Goal: Task Accomplishment & Management: Use online tool/utility

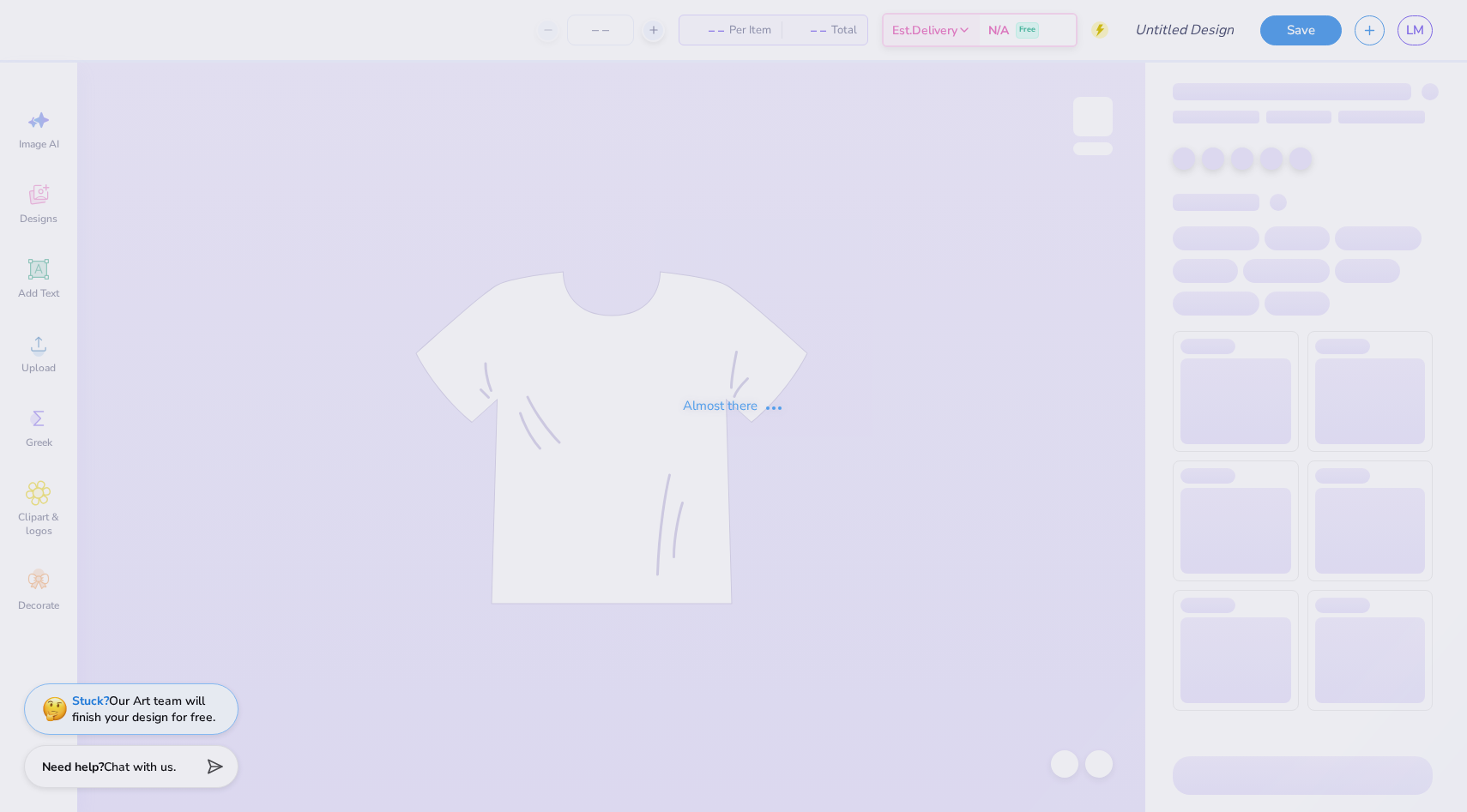
type input "white tee"
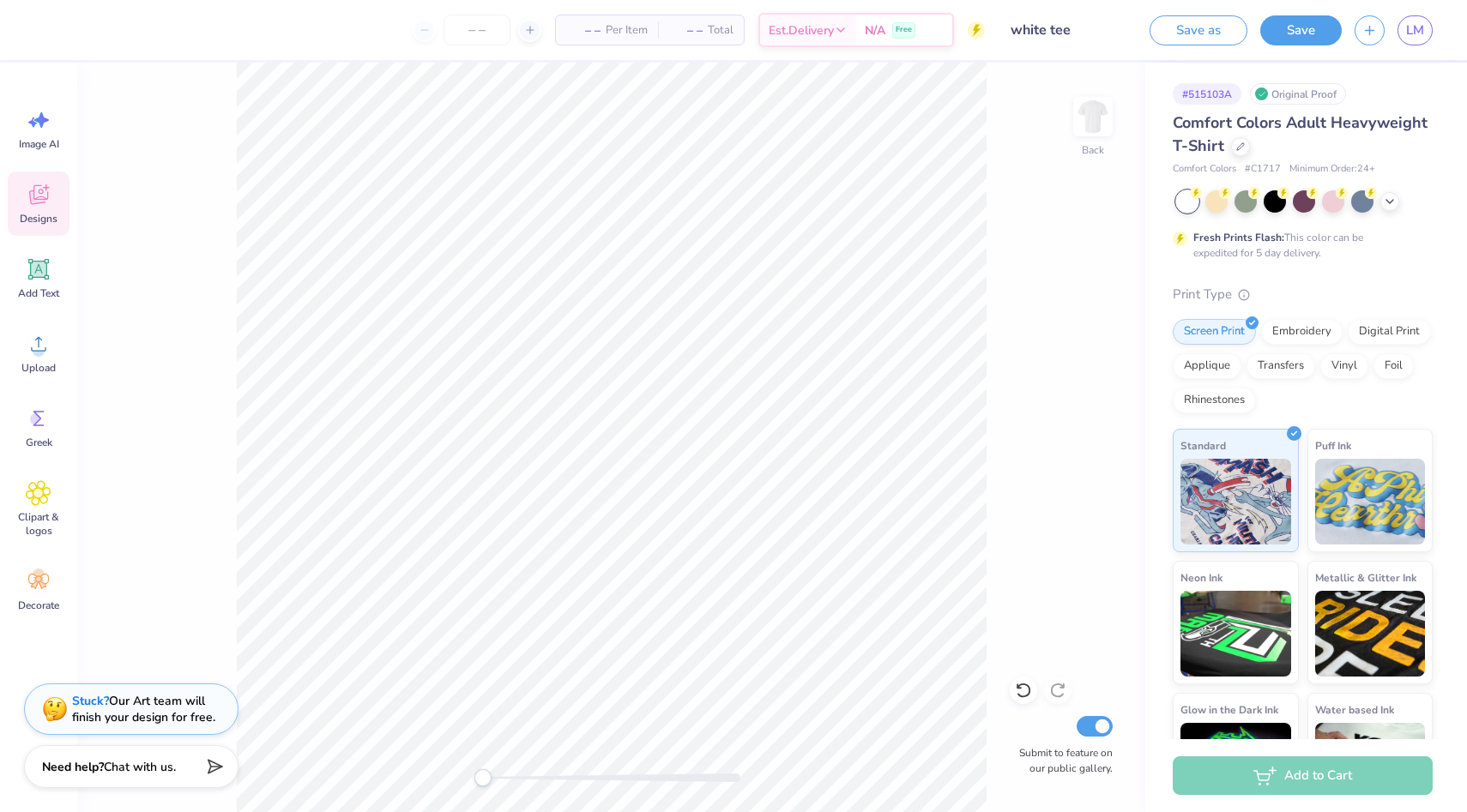
click at [53, 198] on div "Designs" at bounding box center [38, 203] width 62 height 65
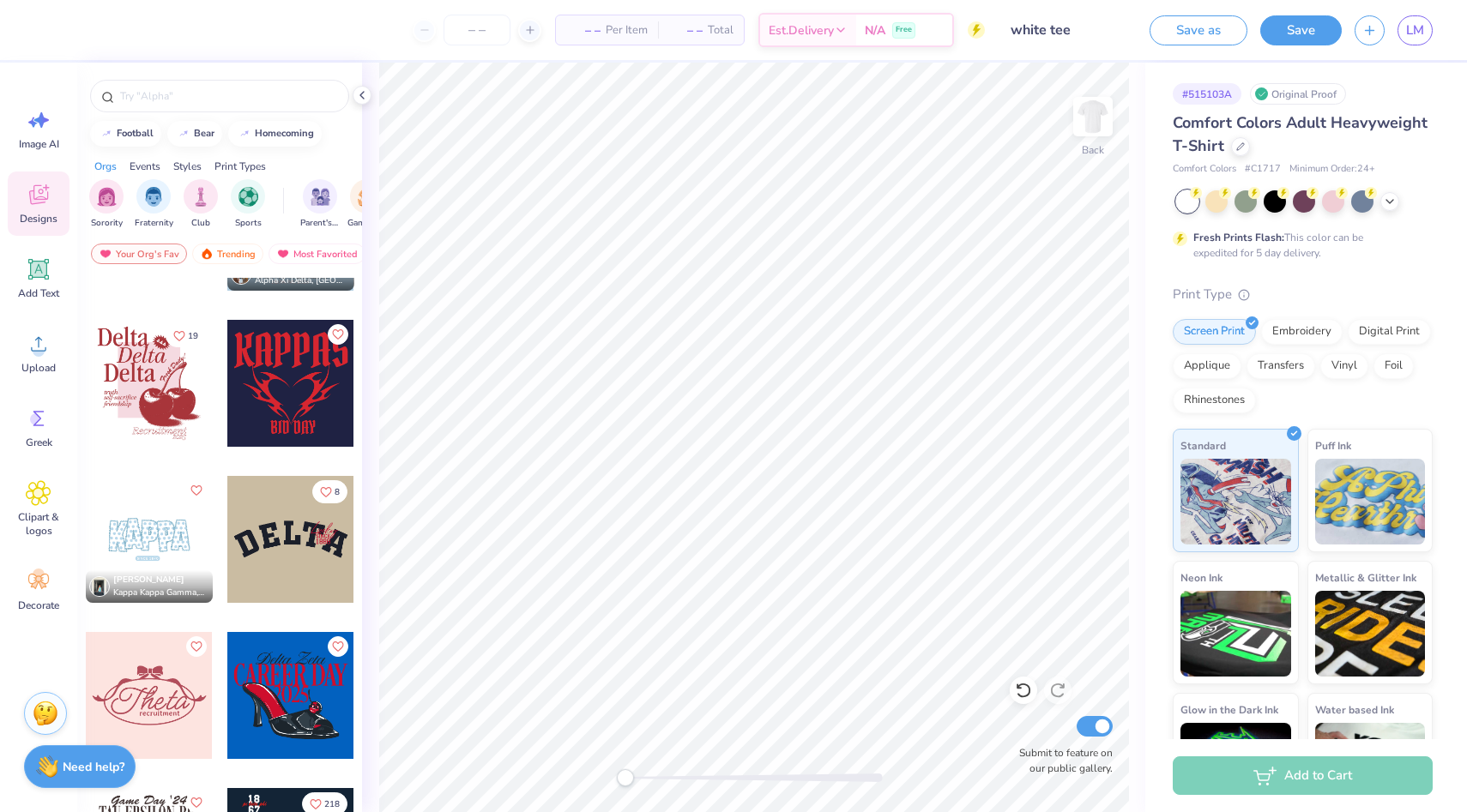
scroll to position [1341, 0]
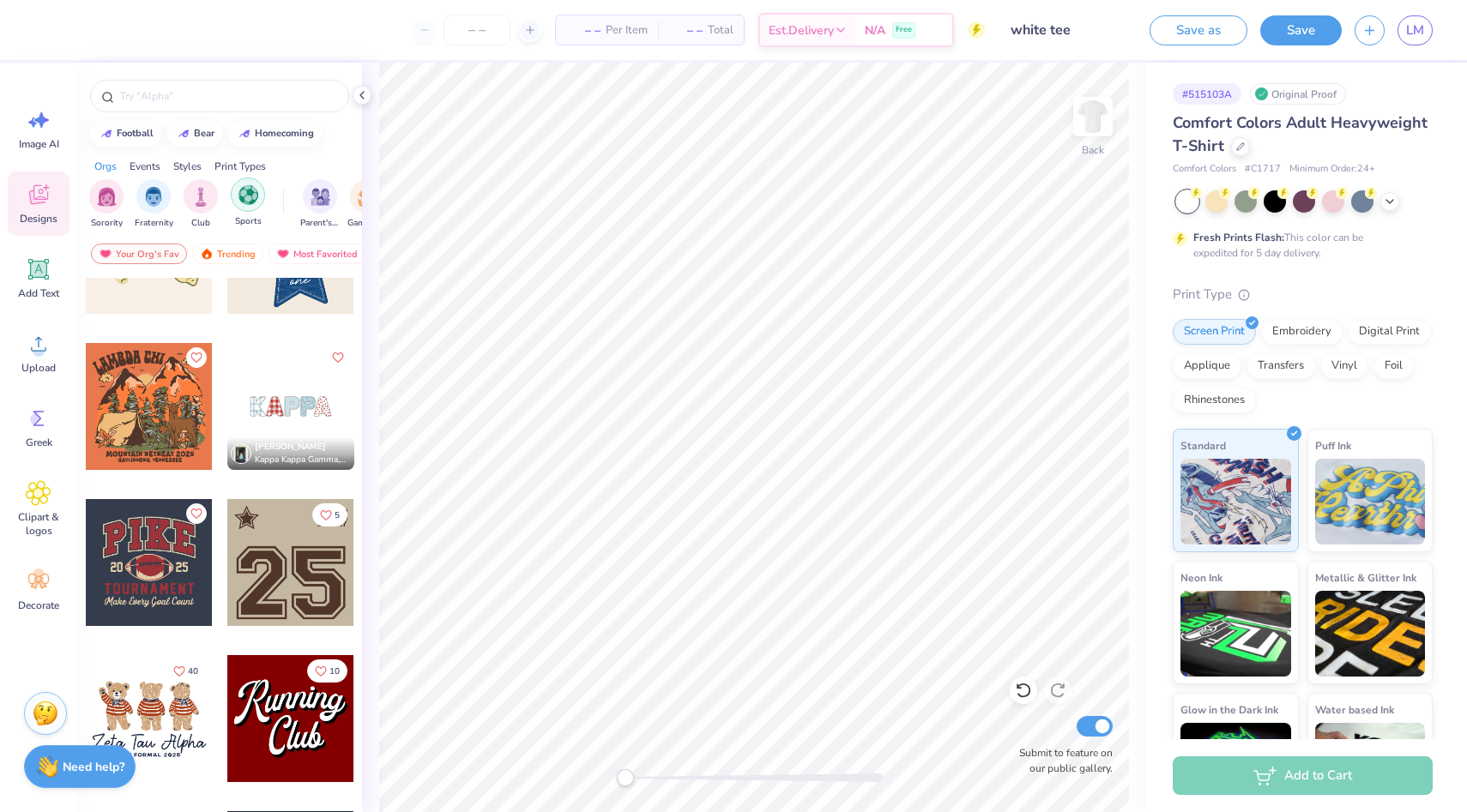
click at [237, 191] on div "filter for Sports" at bounding box center [248, 194] width 35 height 35
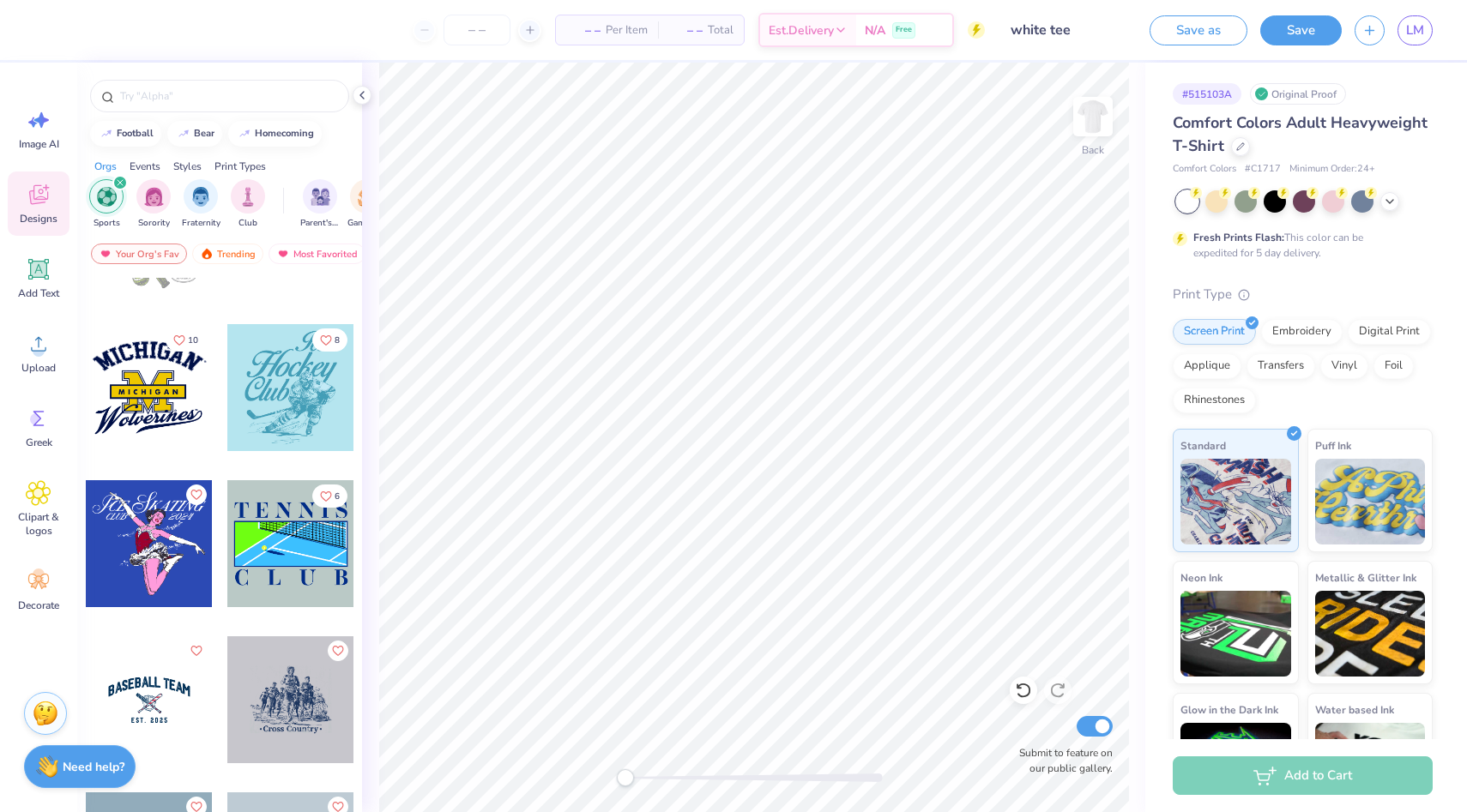
scroll to position [892, 0]
click at [183, 391] on div at bounding box center [148, 386] width 127 height 127
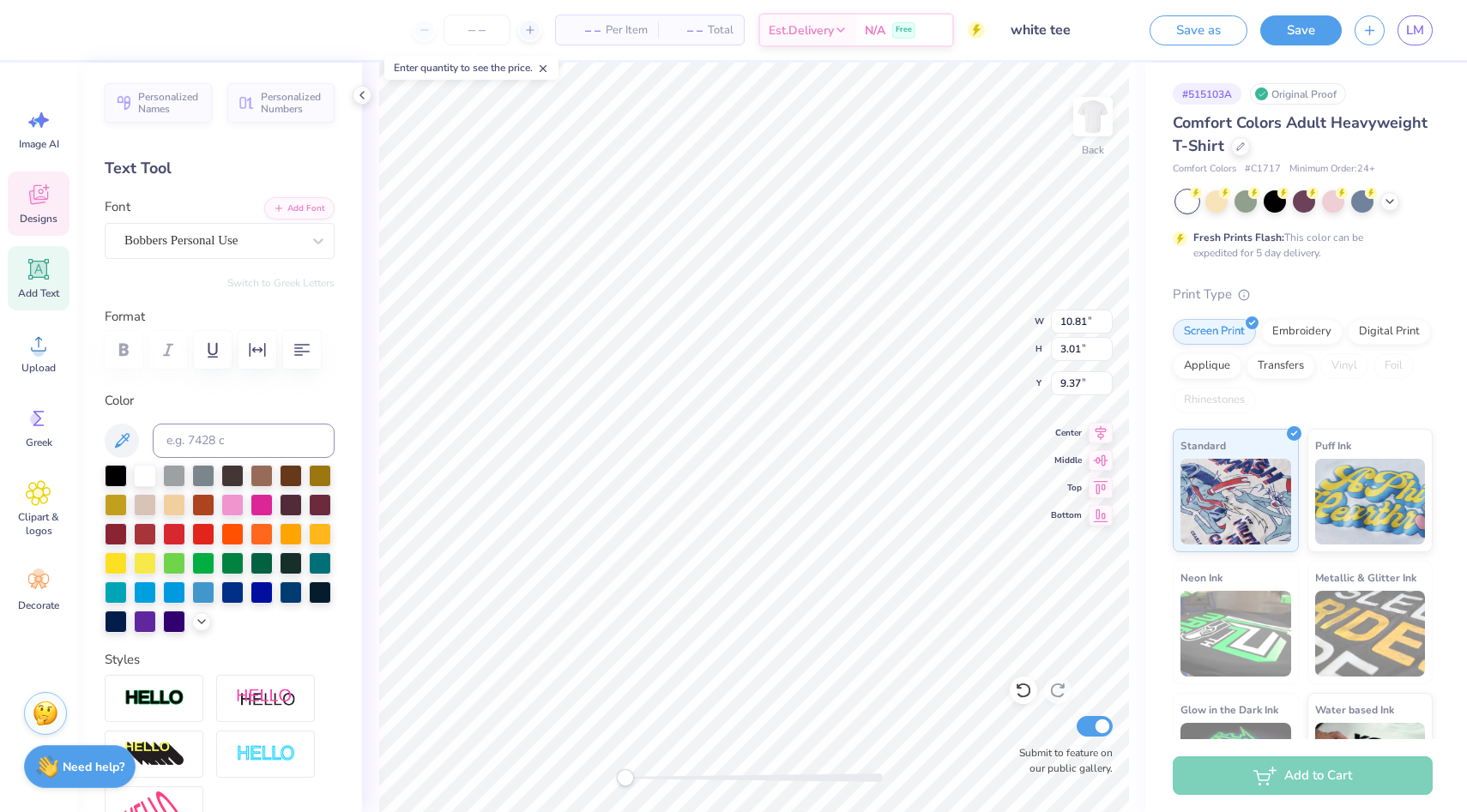
scroll to position [0, 0]
type textarea "Cheerleading"
type textarea "[US_STATE] A&M"
type input "7.71"
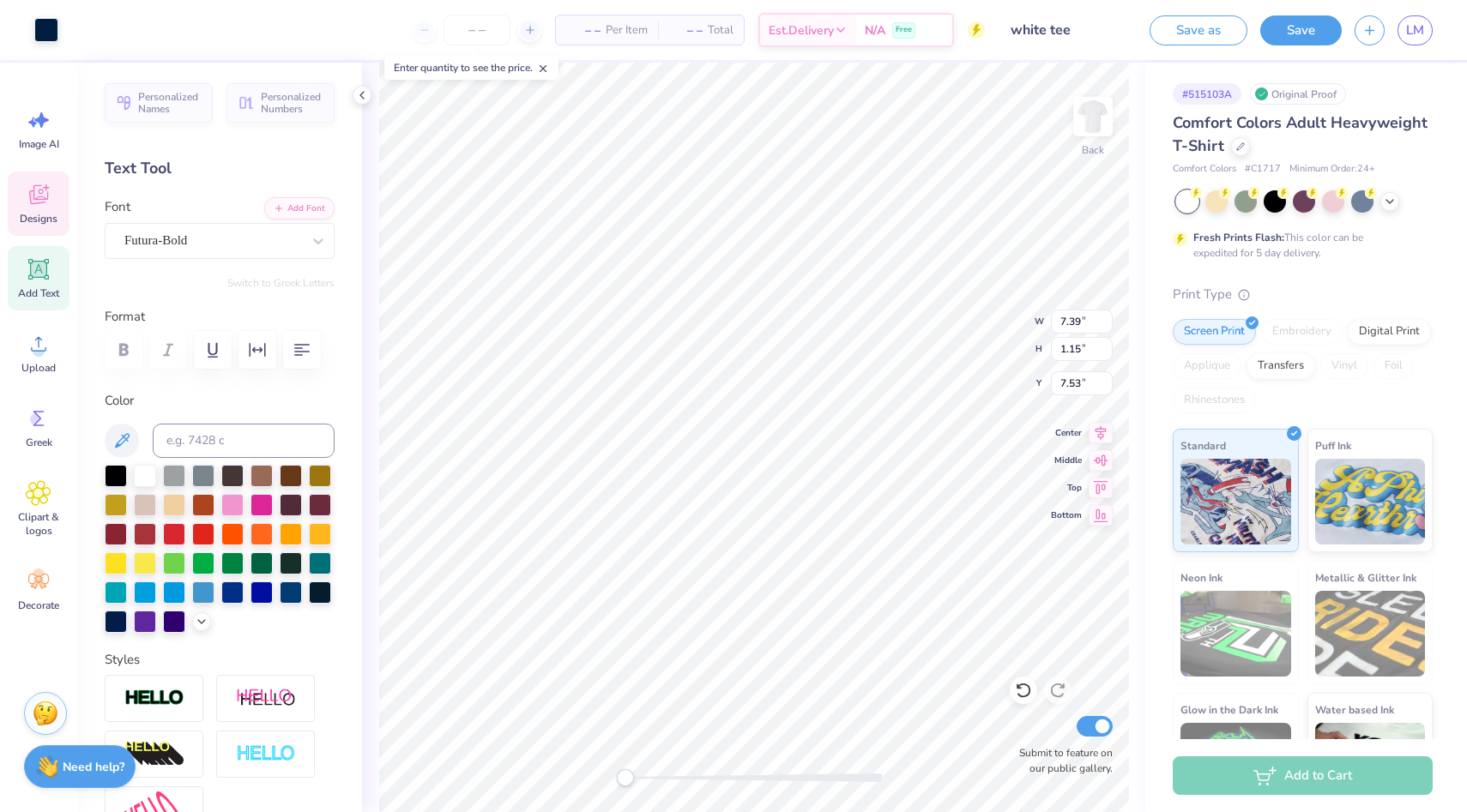
type input "1.47"
type input "7.37"
type input "4.41"
type input "0.53"
type input "7.86"
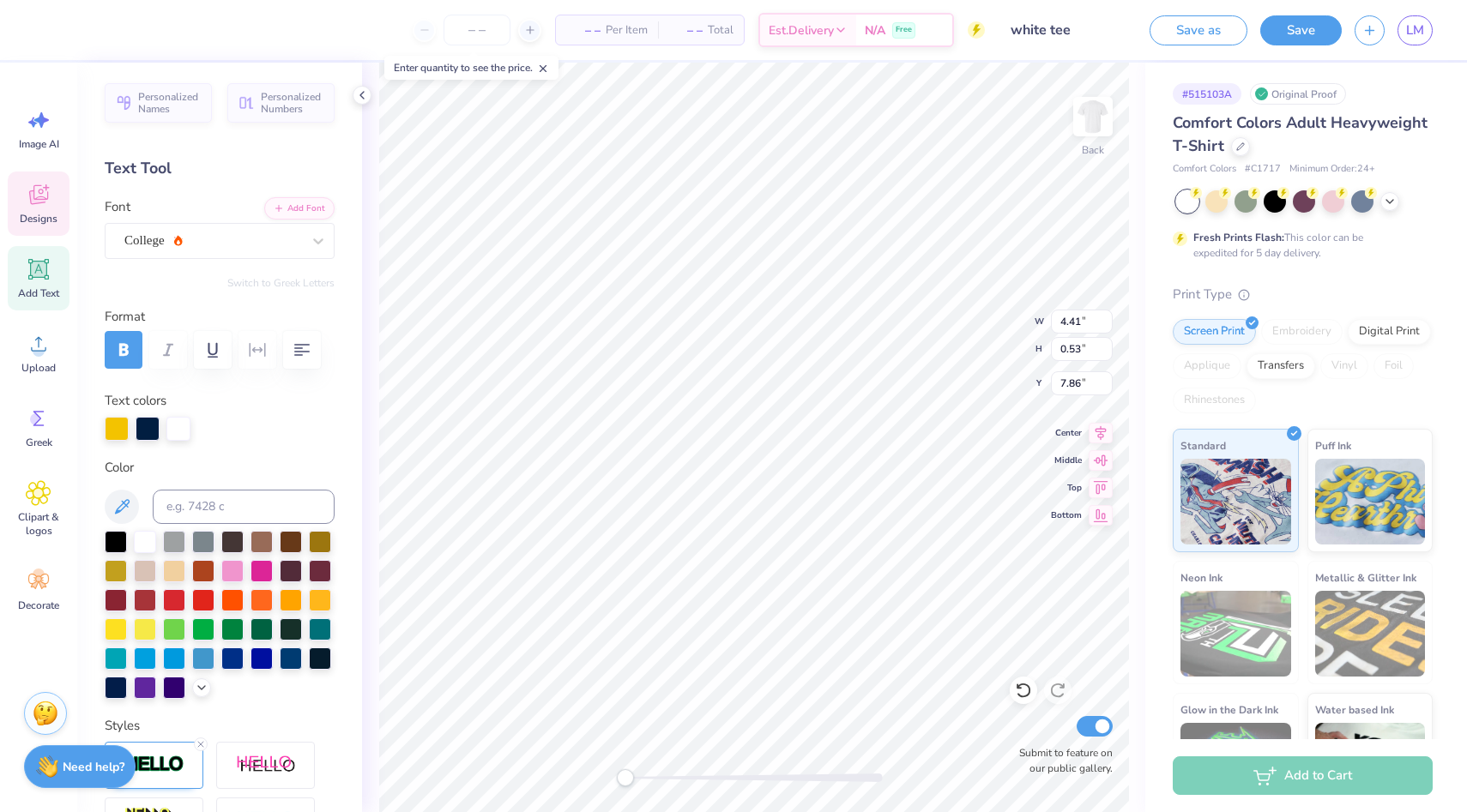
type input "5.25"
type input "4.32"
type input "5.95"
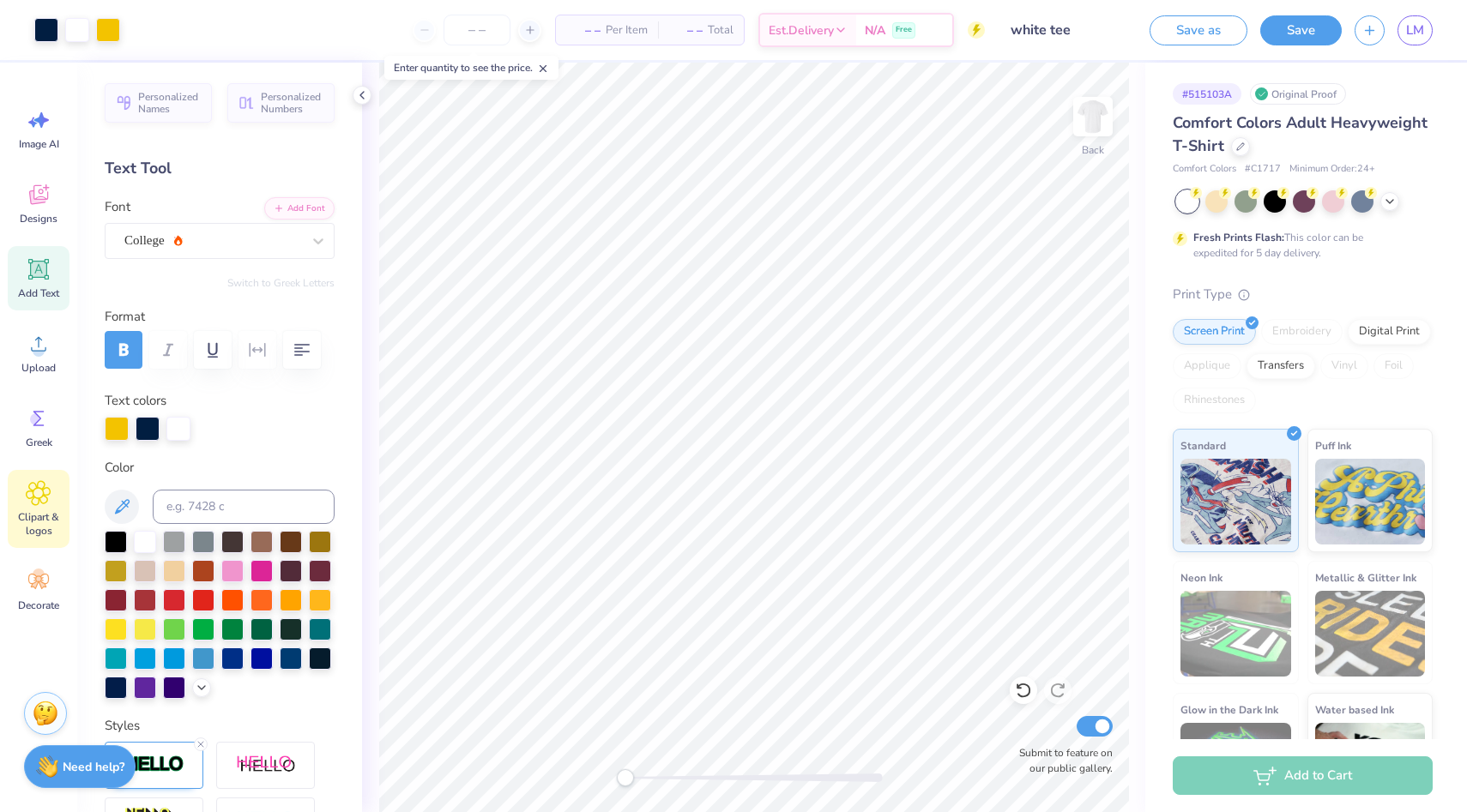
click at [40, 505] on icon at bounding box center [38, 492] width 25 height 25
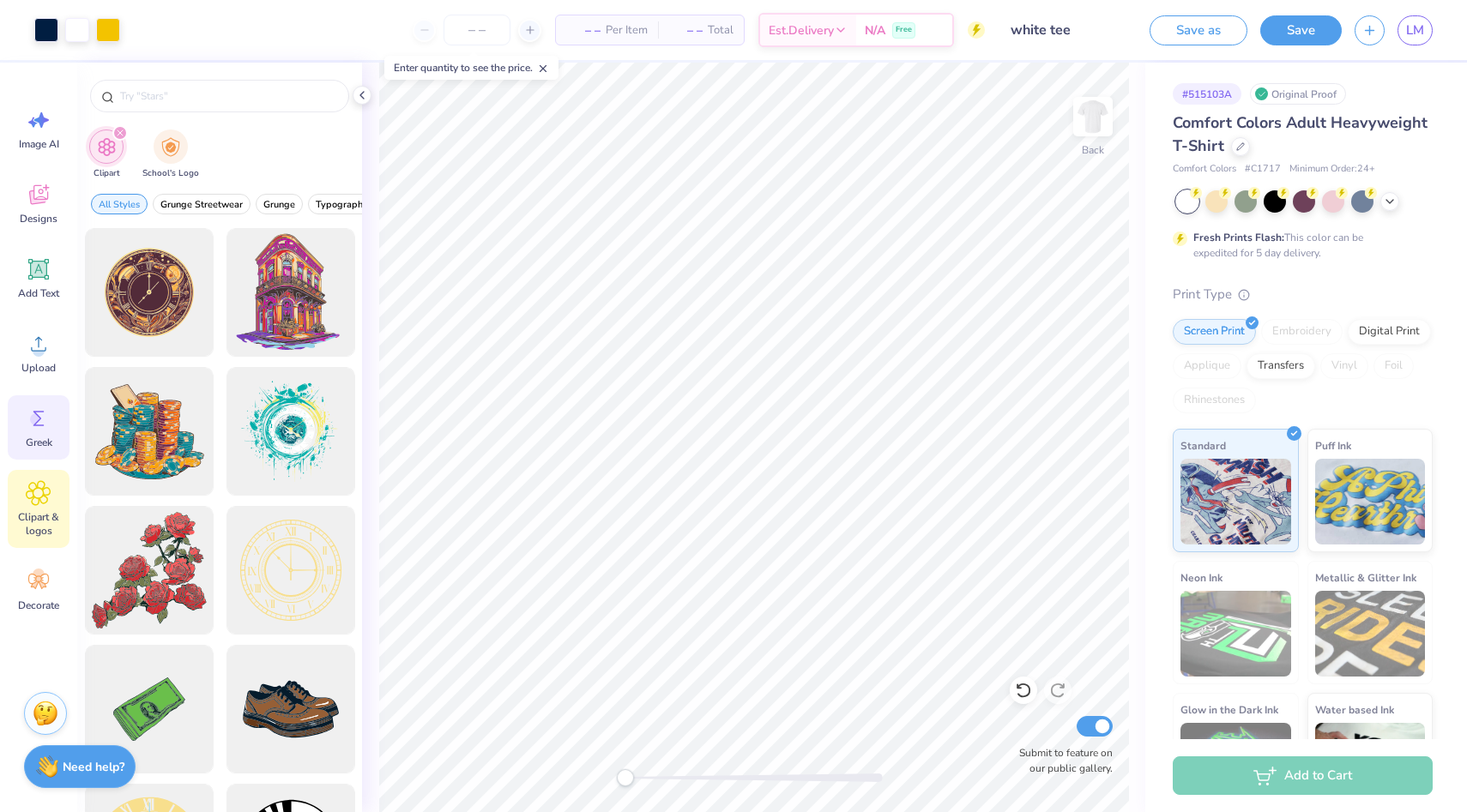
click at [52, 454] on div "Greek" at bounding box center [38, 428] width 62 height 65
